Goal: Find specific page/section: Find specific page/section

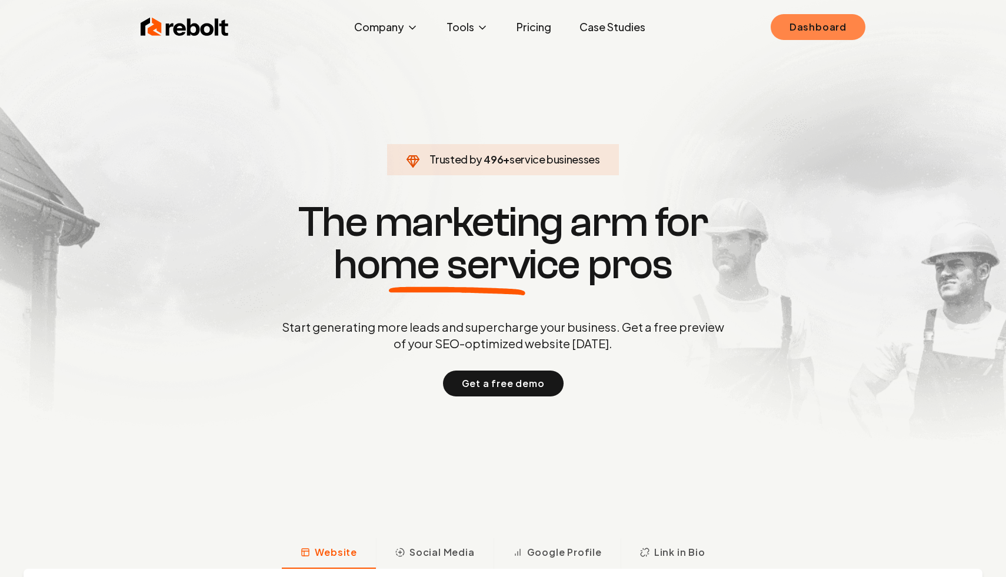
click at [831, 22] on link "Dashboard" at bounding box center [818, 27] width 95 height 26
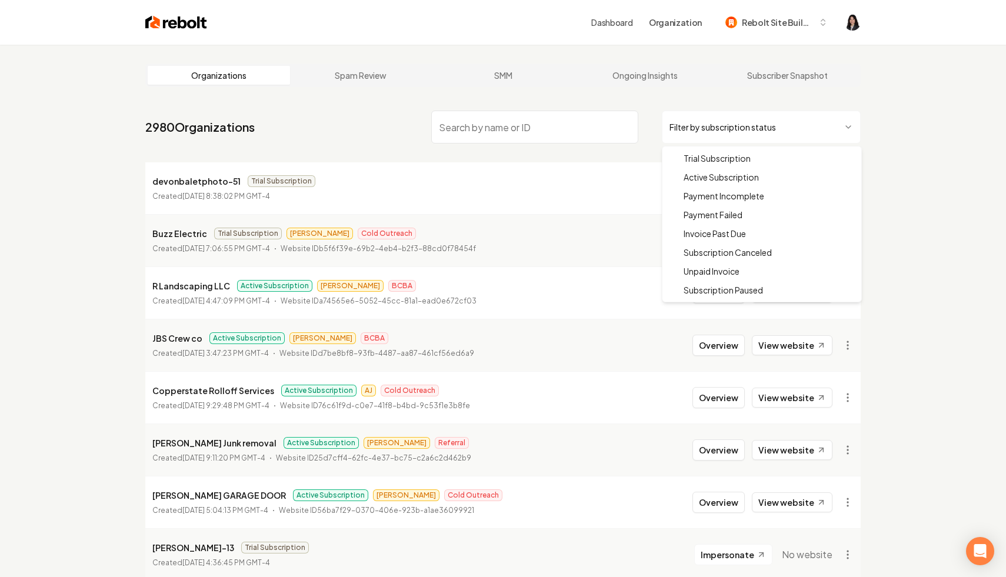
click at [814, 131] on html "Dashboard Organization Rebolt Site Builder Organizations Spam Review SMM Ongoin…" at bounding box center [503, 288] width 1006 height 577
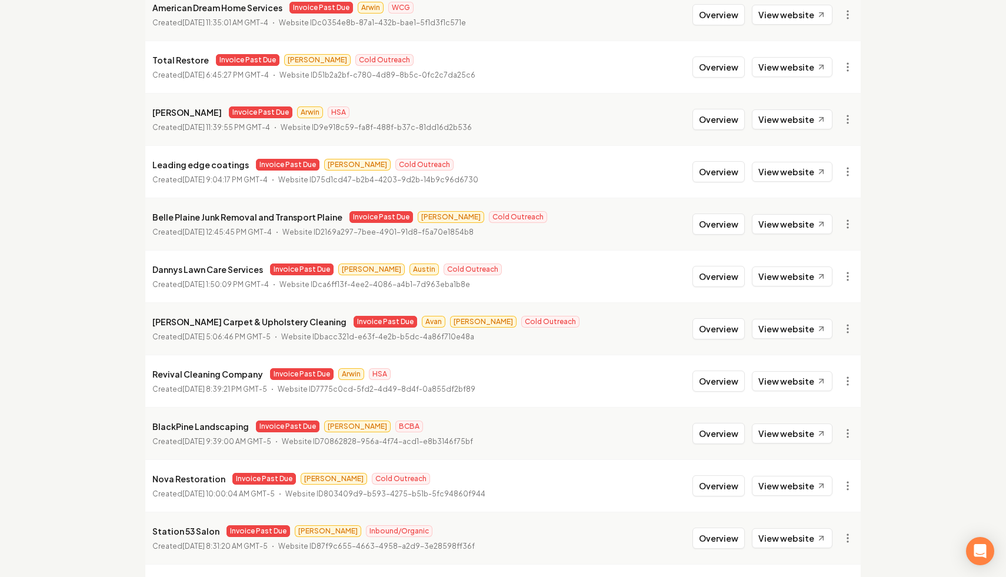
scroll to position [1153, 0]
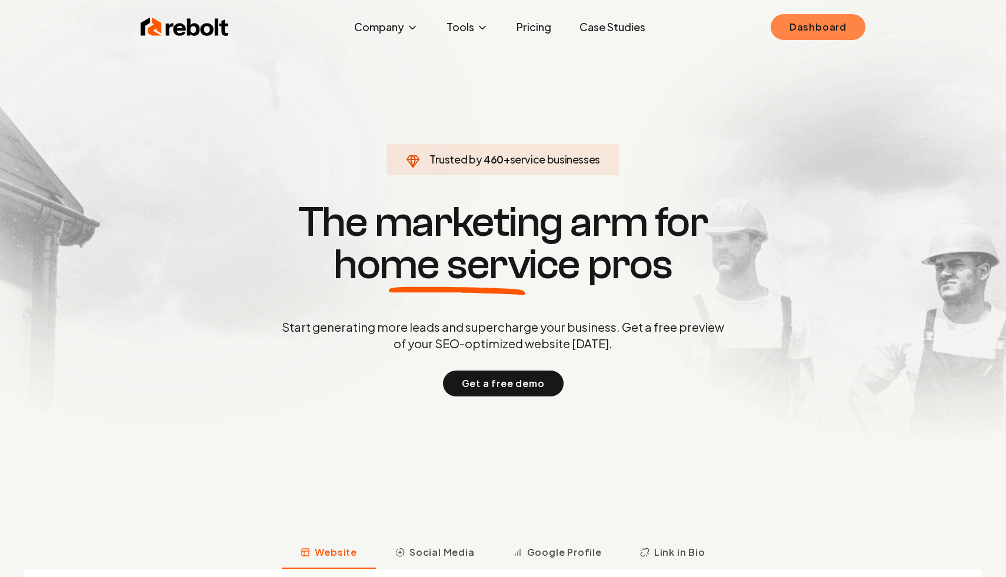
click at [806, 23] on link "Dashboard" at bounding box center [818, 27] width 95 height 26
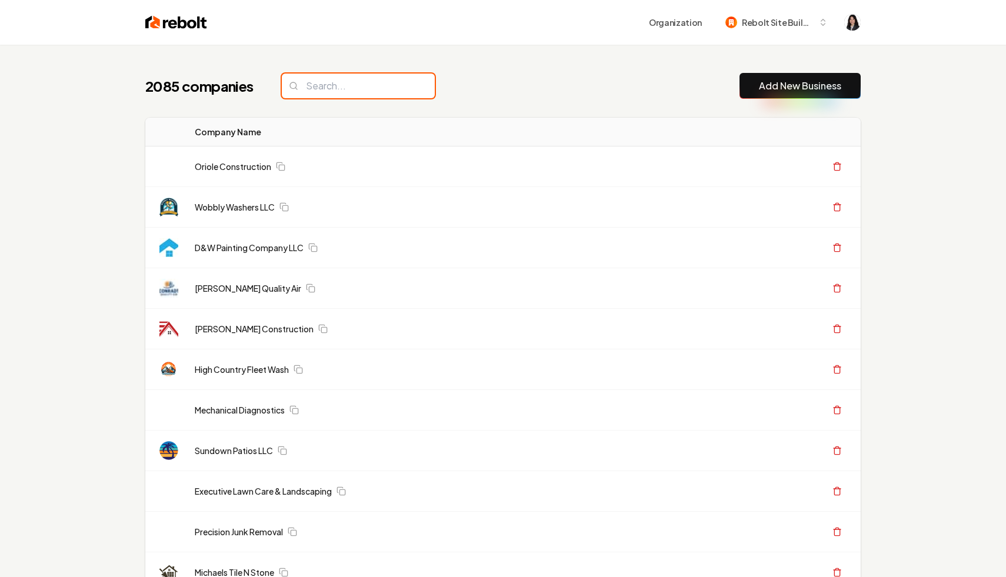
click at [361, 86] on input "search" at bounding box center [358, 86] width 153 height 25
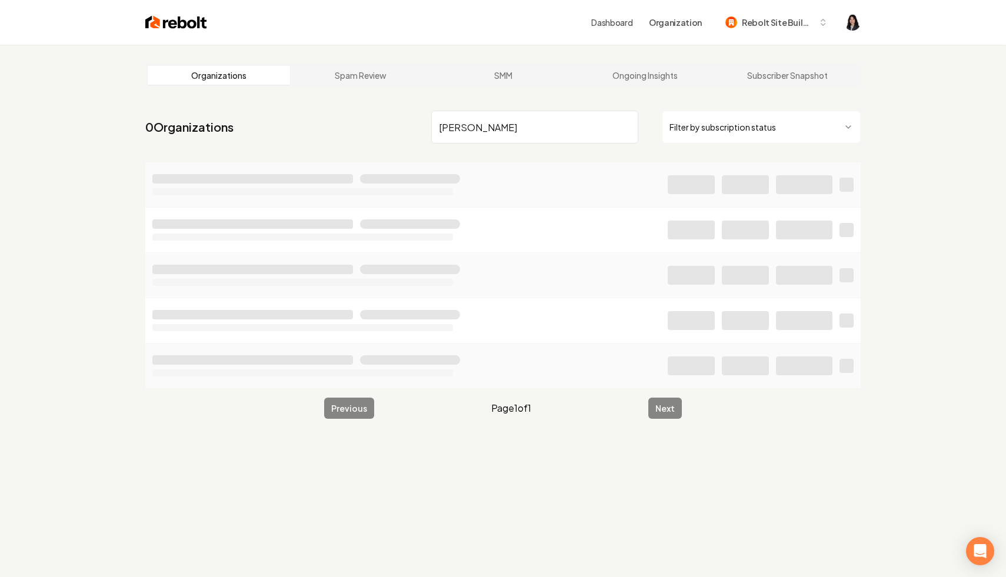
type input "dougl"
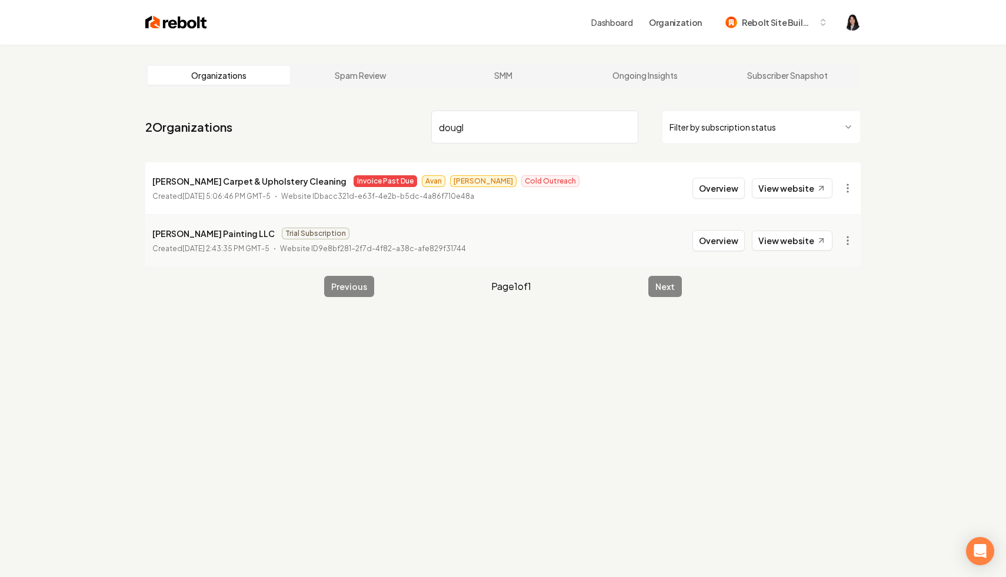
click at [628, 126] on input "dougl" at bounding box center [534, 127] width 207 height 33
click at [754, 126] on html "Dashboard Organization Rebolt Site Builder Organizations Spam Review SMM Ongoin…" at bounding box center [503, 288] width 1006 height 577
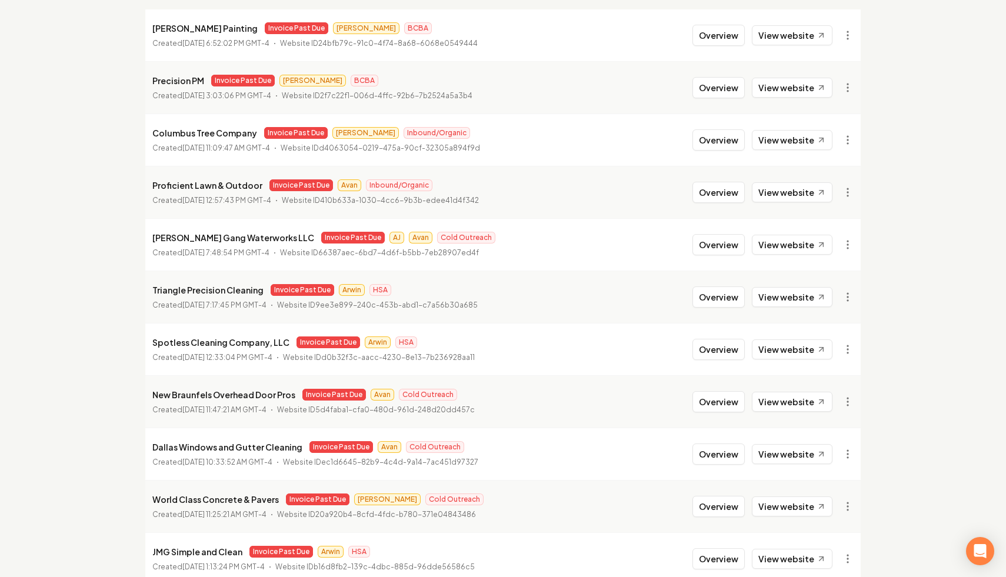
scroll to position [111, 0]
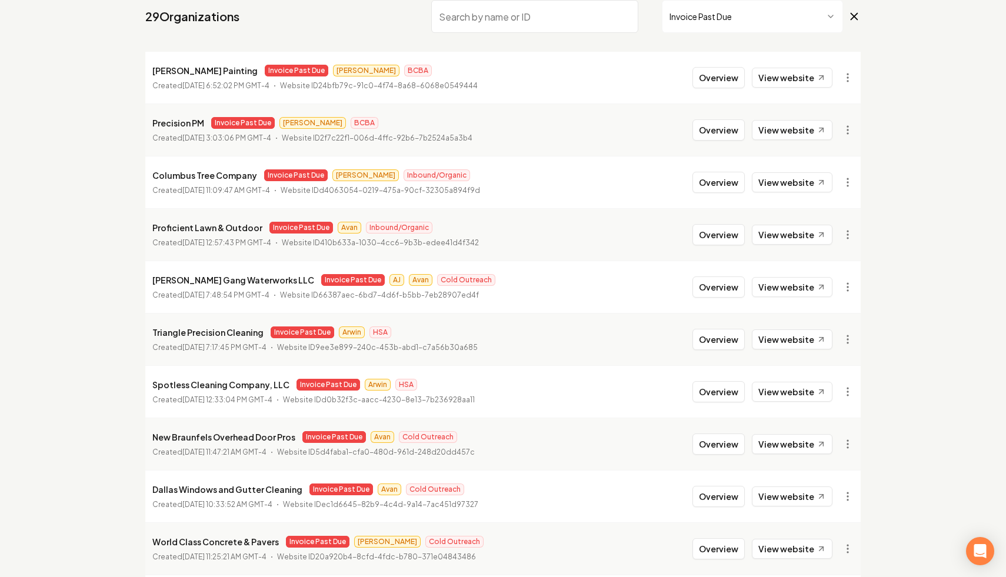
click at [857, 15] on icon at bounding box center [854, 16] width 13 height 14
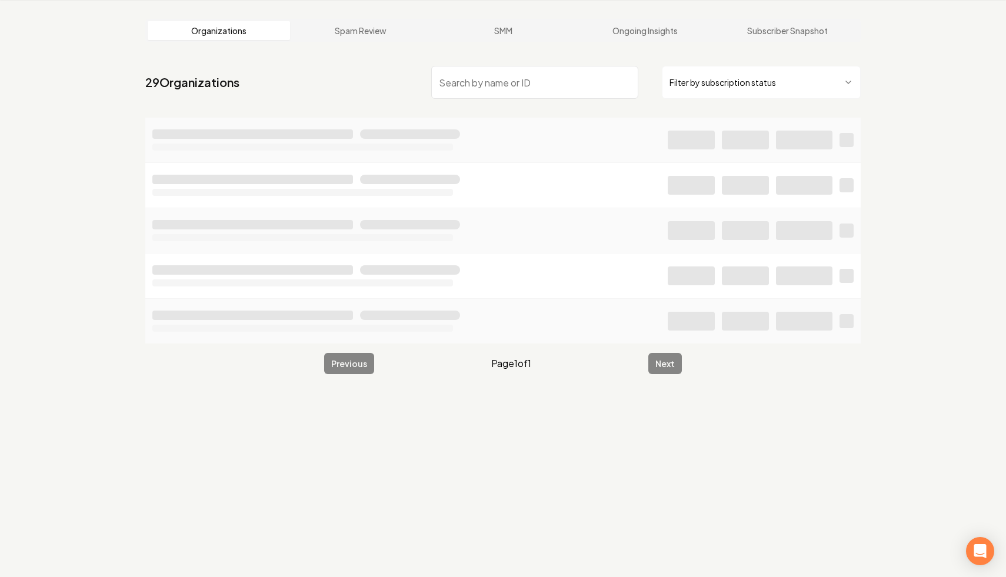
scroll to position [45, 0]
click at [580, 79] on input "search" at bounding box center [534, 82] width 207 height 33
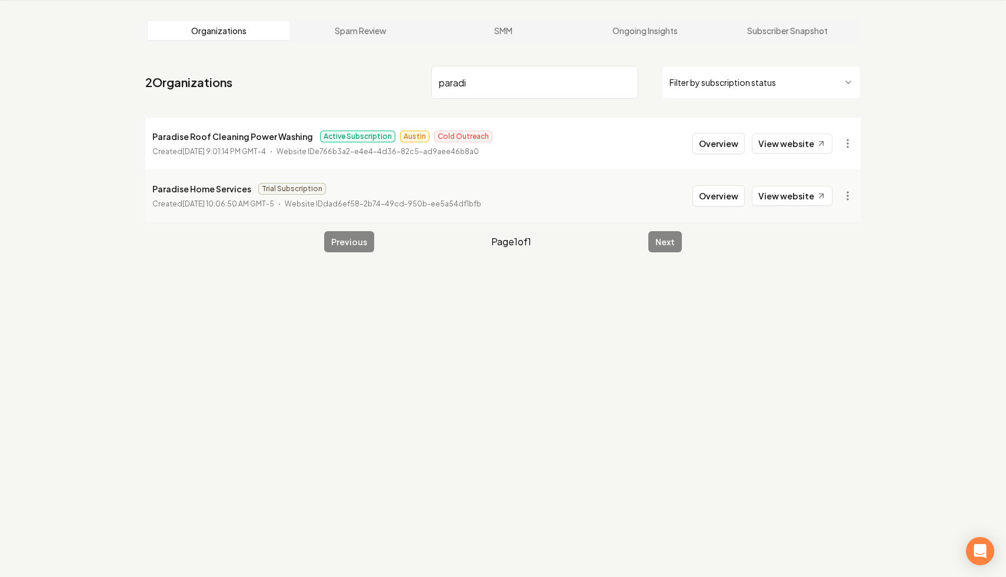
type input "paradi"
click at [728, 84] on html "Dashboard Organization Rebolt Site Builder Organizations Spam Review SMM Ongoin…" at bounding box center [503, 243] width 1006 height 577
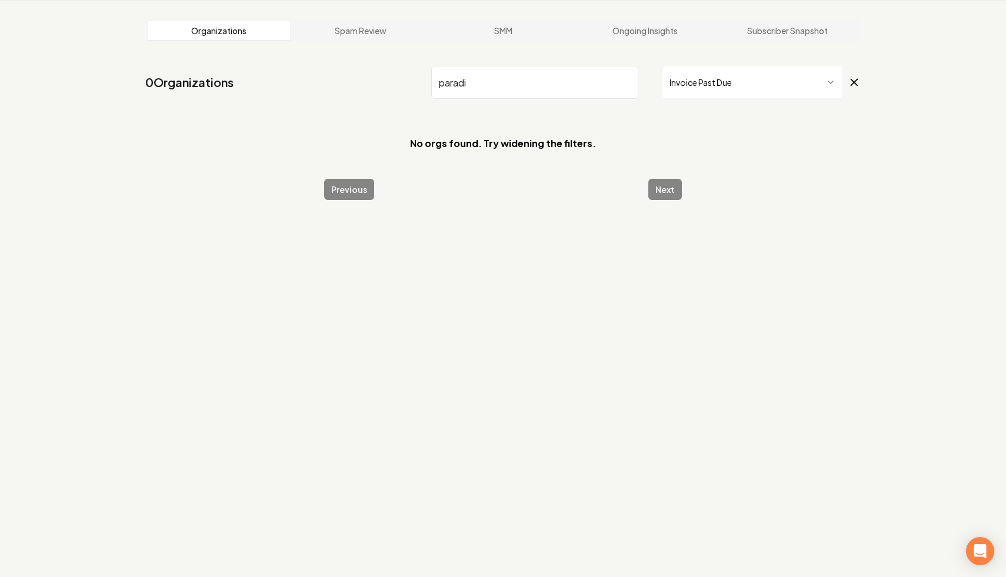
click at [627, 83] on input "paradi" at bounding box center [534, 82] width 207 height 33
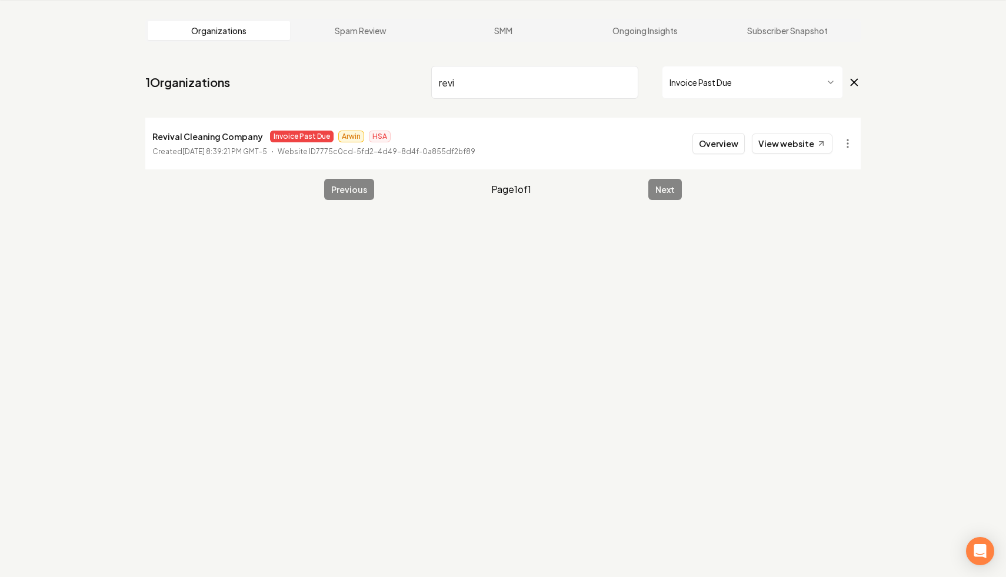
drag, startPoint x: 500, startPoint y: 75, endPoint x: 331, endPoint y: 46, distance: 171.8
click at [331, 46] on main "Organizations Spam Review SMM Ongoing Insights Subscriber Snapshot 1 Organizati…" at bounding box center [502, 109] width 753 height 219
click at [444, 78] on input "revi" at bounding box center [534, 82] width 207 height 33
drag, startPoint x: 489, startPoint y: 81, endPoint x: 447, endPoint y: 84, distance: 41.9
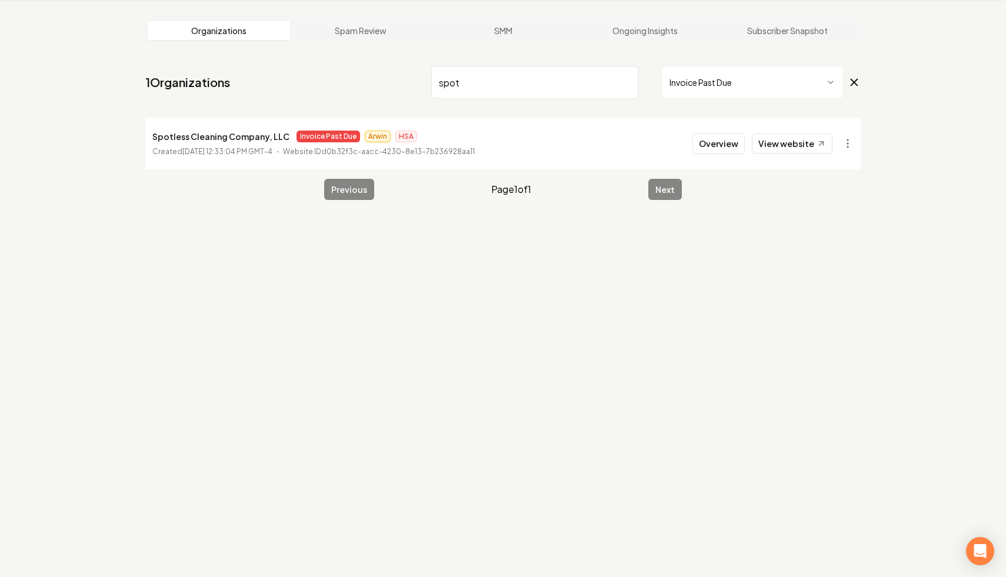
click at [447, 84] on input "spot" at bounding box center [534, 82] width 207 height 33
type input "s"
type input "sun"
